Goal: Task Accomplishment & Management: Manage account settings

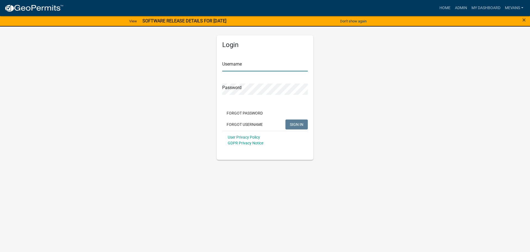
type input "Mevans"
click at [302, 120] on button "SIGN IN" at bounding box center [297, 124] width 22 height 10
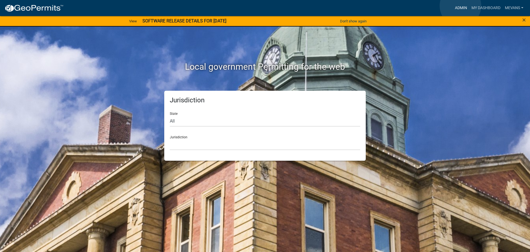
click at [461, 6] on link "Admin" at bounding box center [461, 8] width 17 height 10
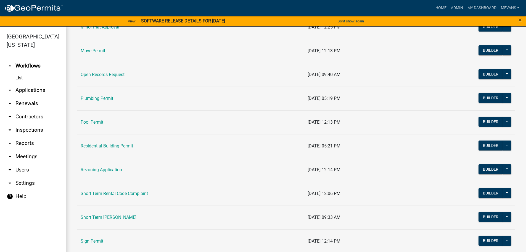
scroll to position [580, 0]
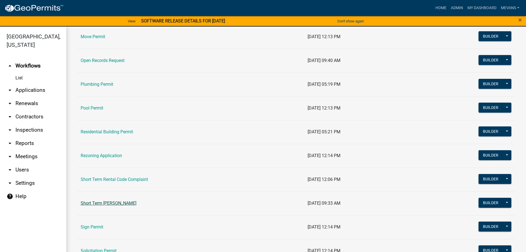
click at [110, 201] on link "Short Term [PERSON_NAME]" at bounding box center [109, 202] width 56 height 5
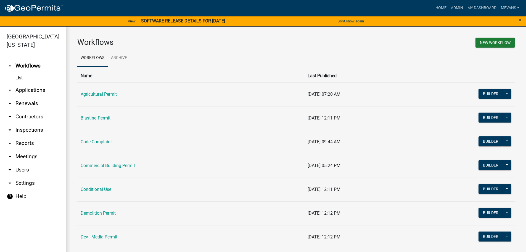
click at [110, 201] on main "Workflows New Workflow Workflows Archive Name Last Published Agricultural Permi…" at bounding box center [296, 143] width 460 height 232
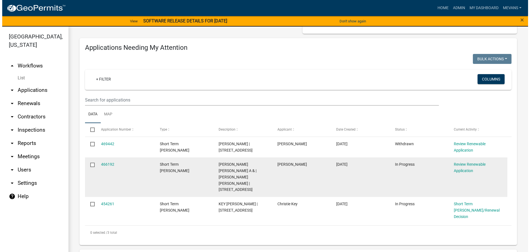
scroll to position [55, 0]
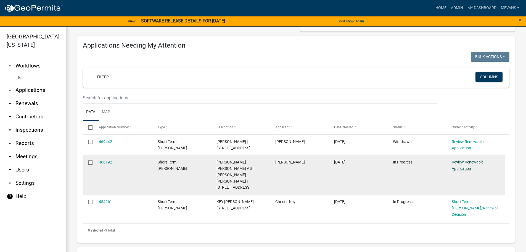
click at [459, 166] on link "Review Renewable Application" at bounding box center [468, 165] width 32 height 11
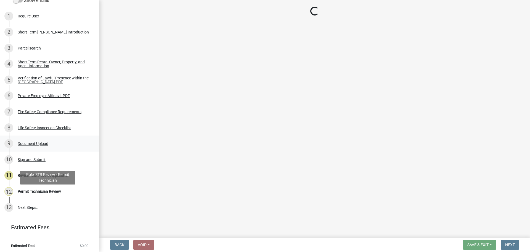
scroll to position [95, 0]
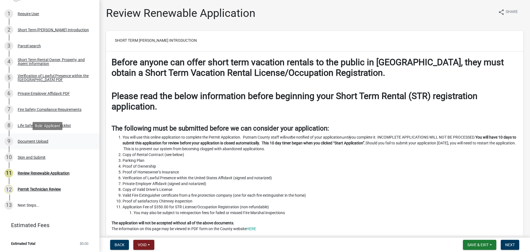
click at [34, 137] on div "9 Document Upload" at bounding box center [47, 141] width 86 height 9
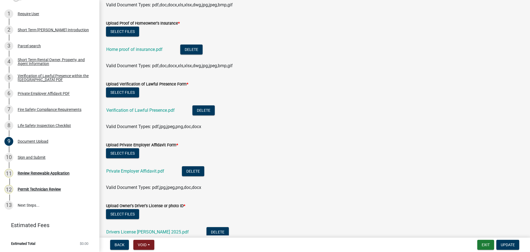
scroll to position [453, 0]
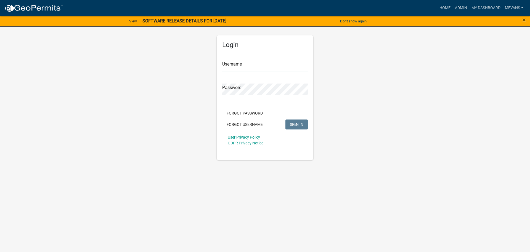
type input "Mevans"
click at [301, 120] on button "SIGN IN" at bounding box center [297, 124] width 22 height 10
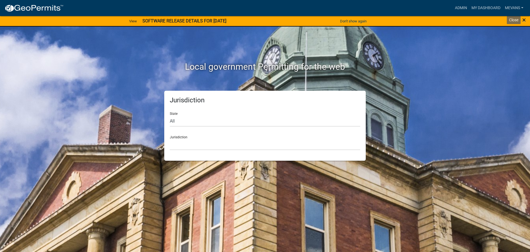
click at [524, 19] on span "×" at bounding box center [524, 20] width 4 height 8
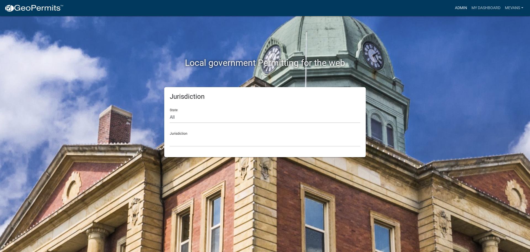
click at [460, 4] on link "Admin" at bounding box center [461, 8] width 17 height 10
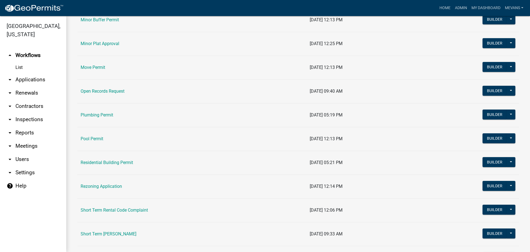
scroll to position [635, 0]
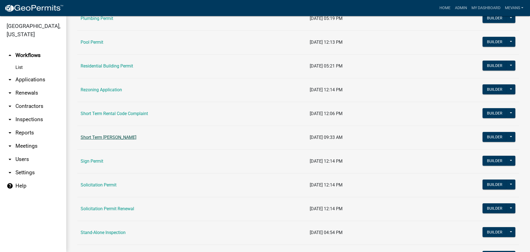
click at [100, 137] on link "Short Term [PERSON_NAME]" at bounding box center [109, 136] width 56 height 5
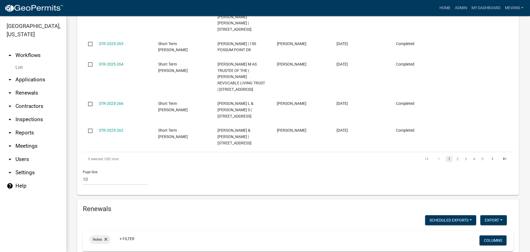
scroll to position [536, 0]
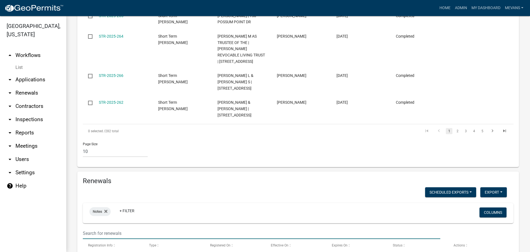
click at [112, 227] on input "text" at bounding box center [262, 232] width 358 height 11
type input "108 pho"
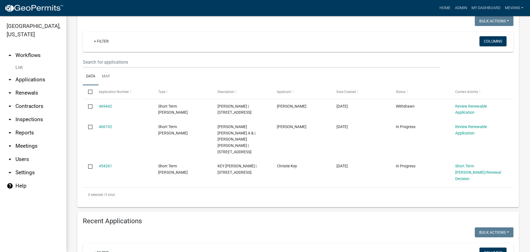
scroll to position [0, 0]
